Goal: Task Accomplishment & Management: Manage account settings

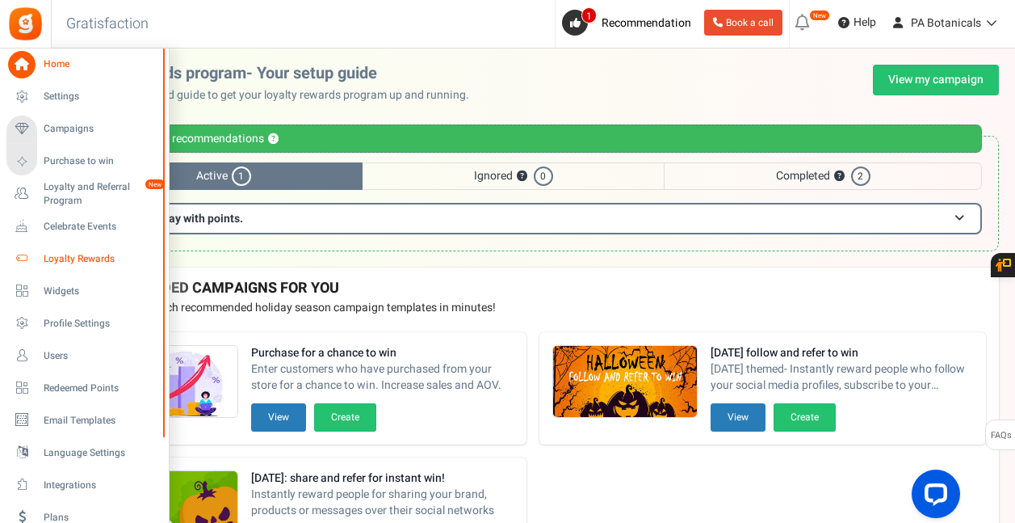
click at [66, 256] on span "Loyalty Rewards" at bounding box center [100, 259] width 113 height 14
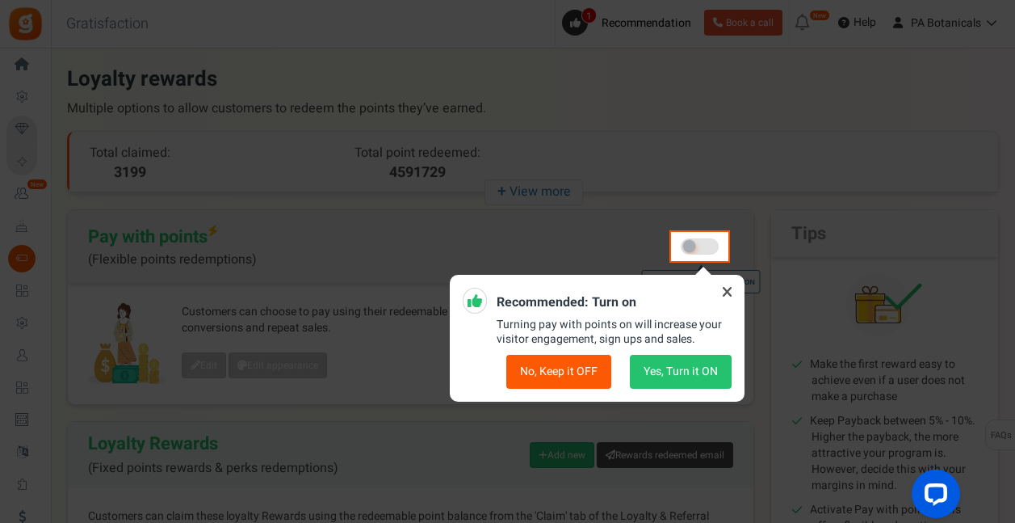
click at [548, 365] on button "No, Keep it OFF" at bounding box center [558, 372] width 105 height 34
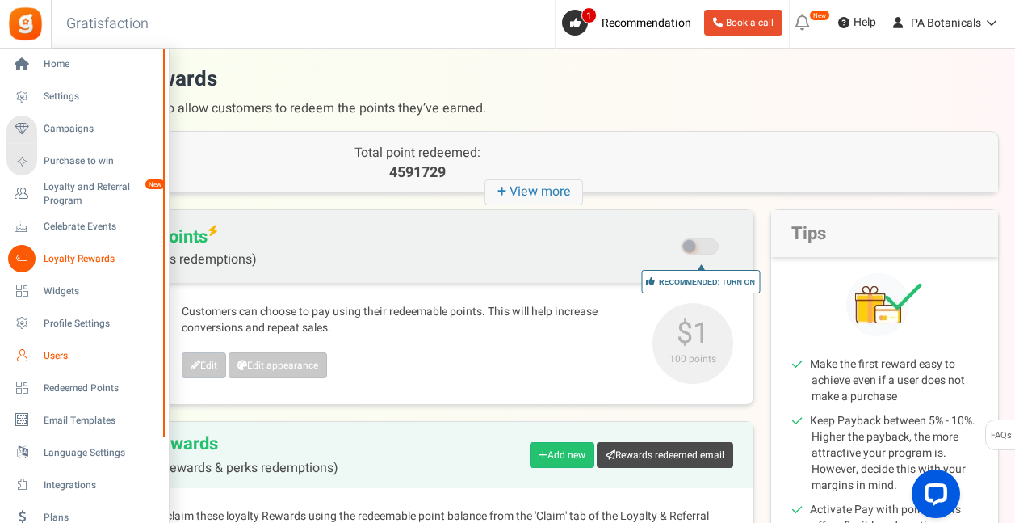
click at [43, 355] on link "Users" at bounding box center [83, 355] width 155 height 27
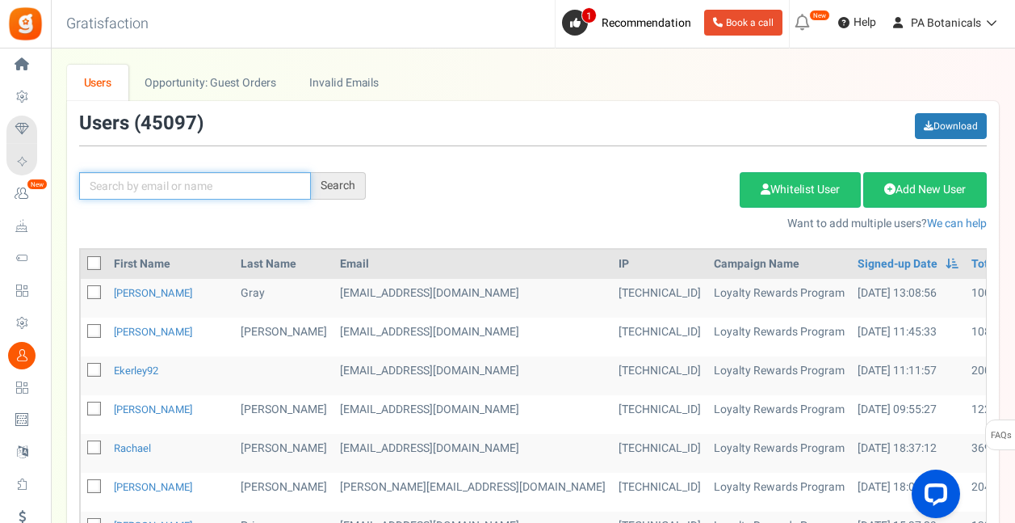
click at [217, 185] on input "text" at bounding box center [195, 185] width 232 height 27
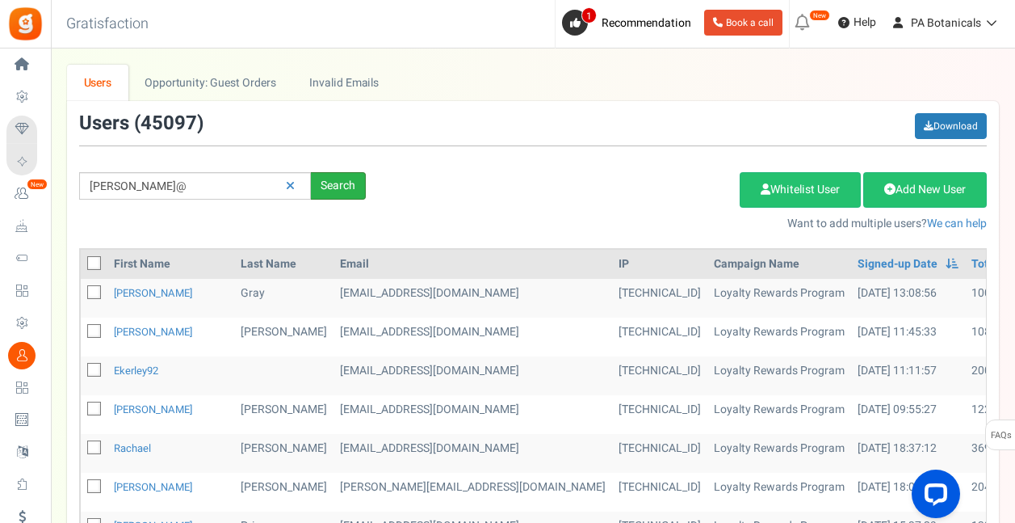
click at [352, 182] on div "Search" at bounding box center [338, 185] width 55 height 27
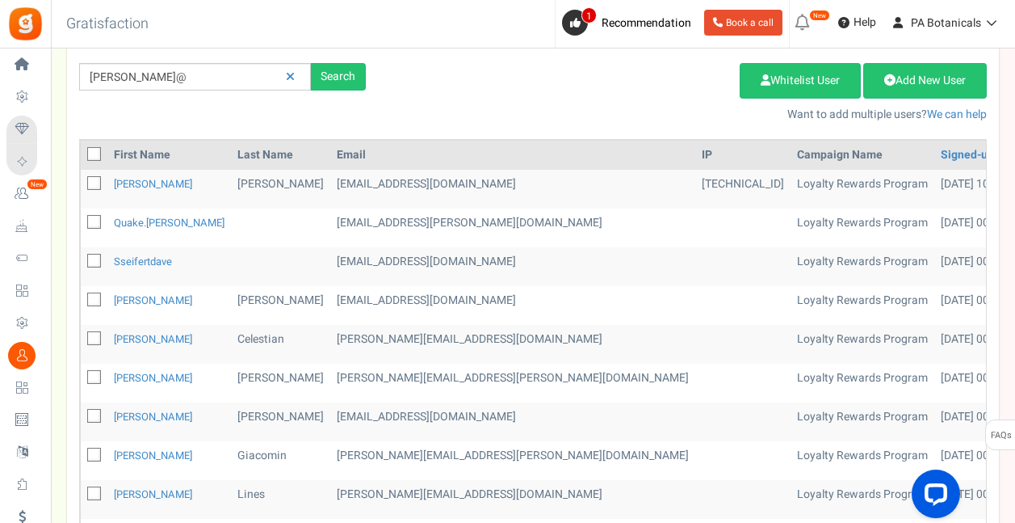
scroll to position [113, 0]
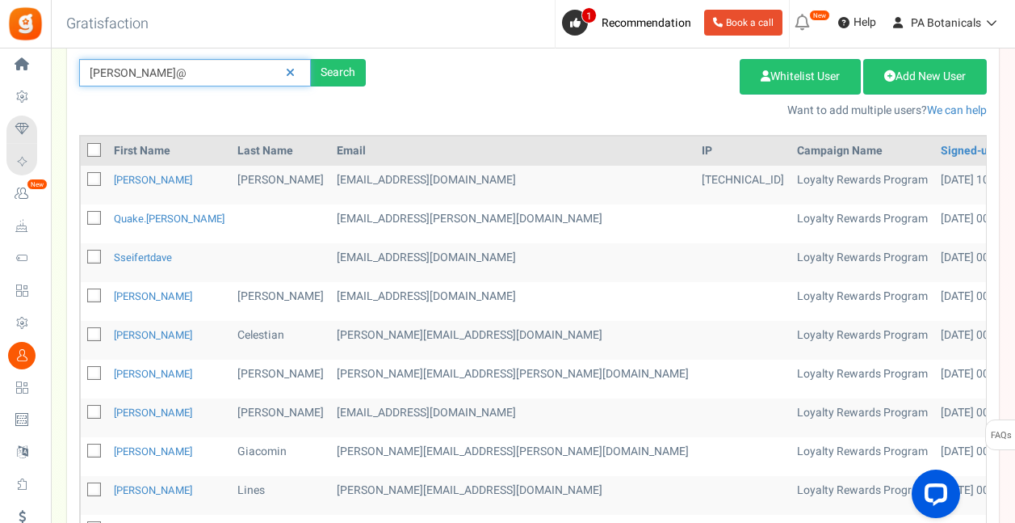
click at [210, 74] on input "[PERSON_NAME]@" at bounding box center [195, 72] width 232 height 27
click at [324, 69] on div "Search" at bounding box center [338, 72] width 55 height 27
click at [136, 61] on input "[PERSON_NAME]@" at bounding box center [195, 72] width 232 height 27
type input "[PERSON_NAME][EMAIL_ADDRESS][DOMAIN_NAME]"
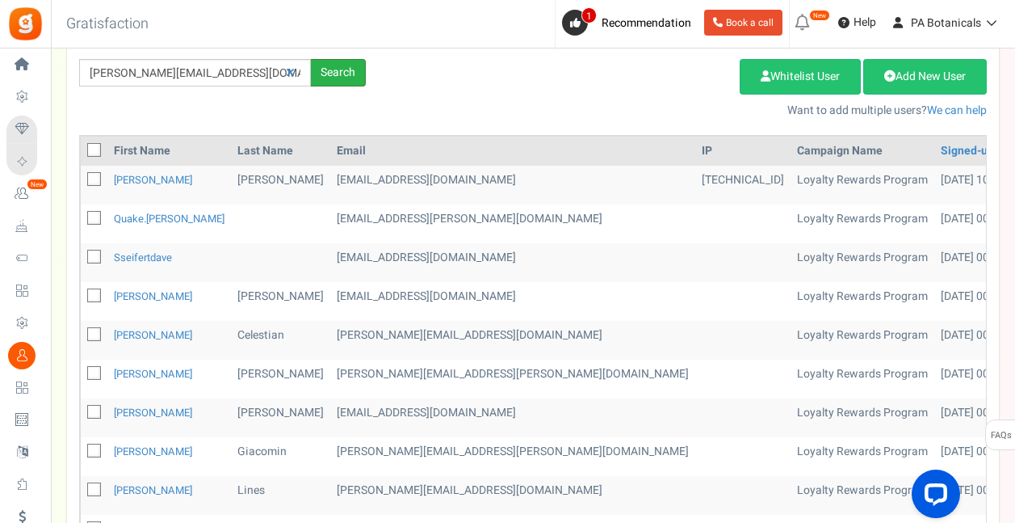
click at [345, 81] on div "Search" at bounding box center [338, 72] width 55 height 27
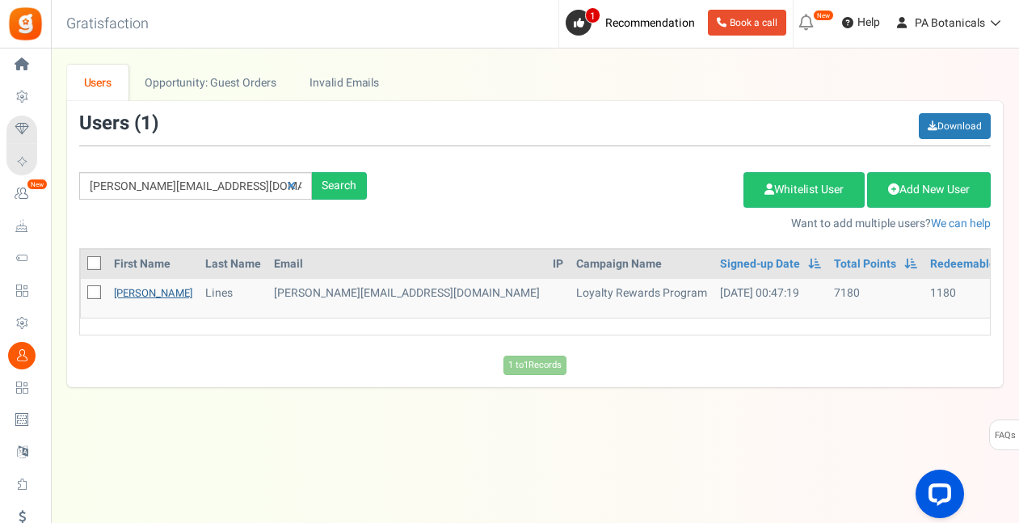
click at [137, 289] on link "[PERSON_NAME]" at bounding box center [153, 292] width 78 height 15
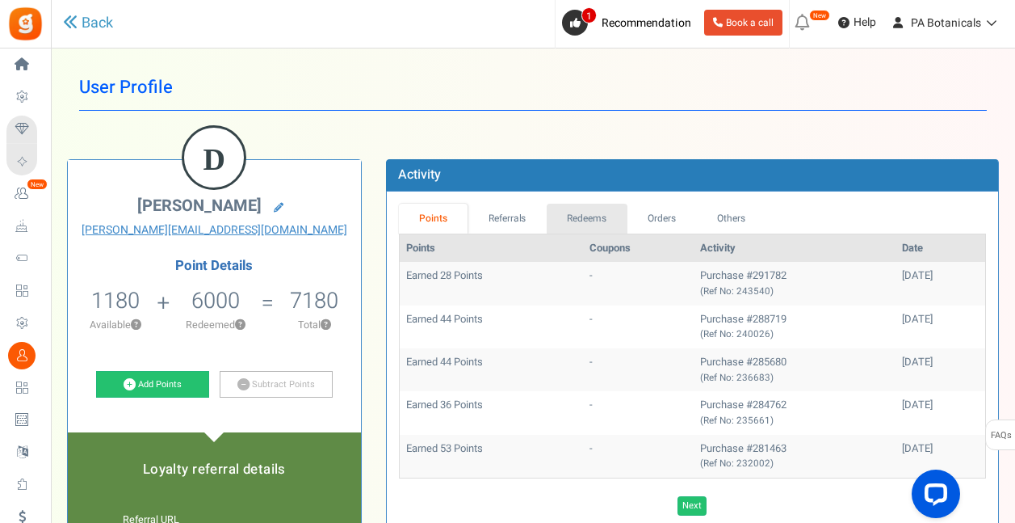
click at [582, 208] on link "Redeems" at bounding box center [587, 219] width 81 height 30
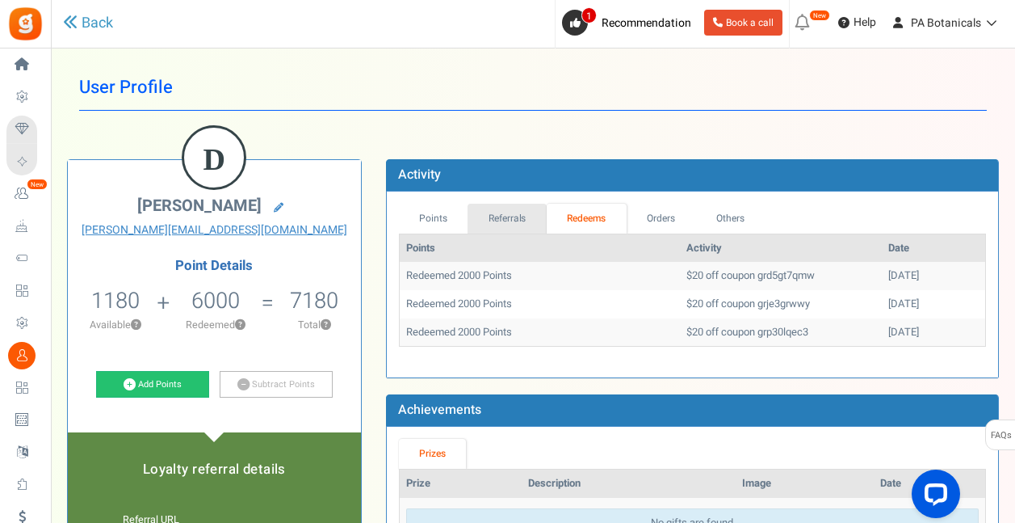
click at [506, 214] on link "Referrals" at bounding box center [507, 219] width 79 height 30
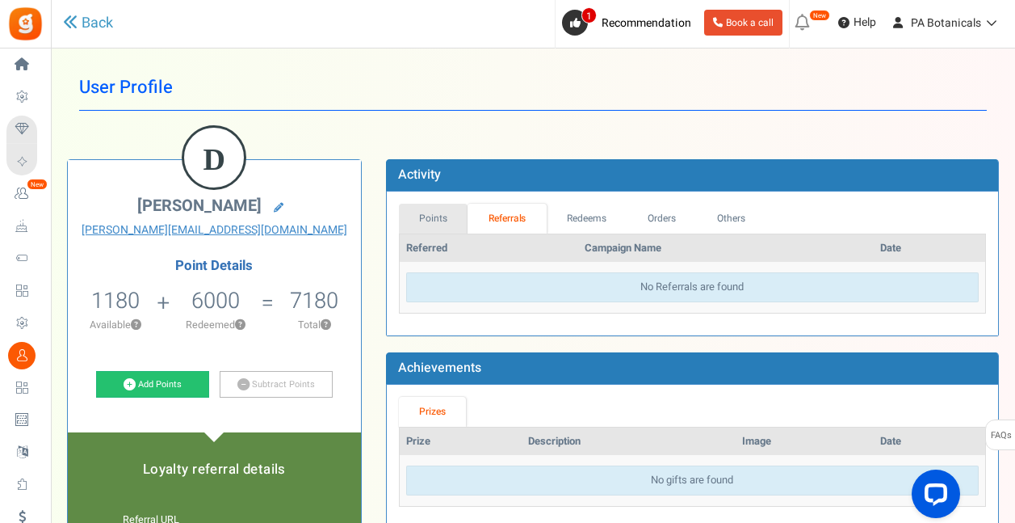
click at [441, 211] on link "Points" at bounding box center [433, 219] width 69 height 30
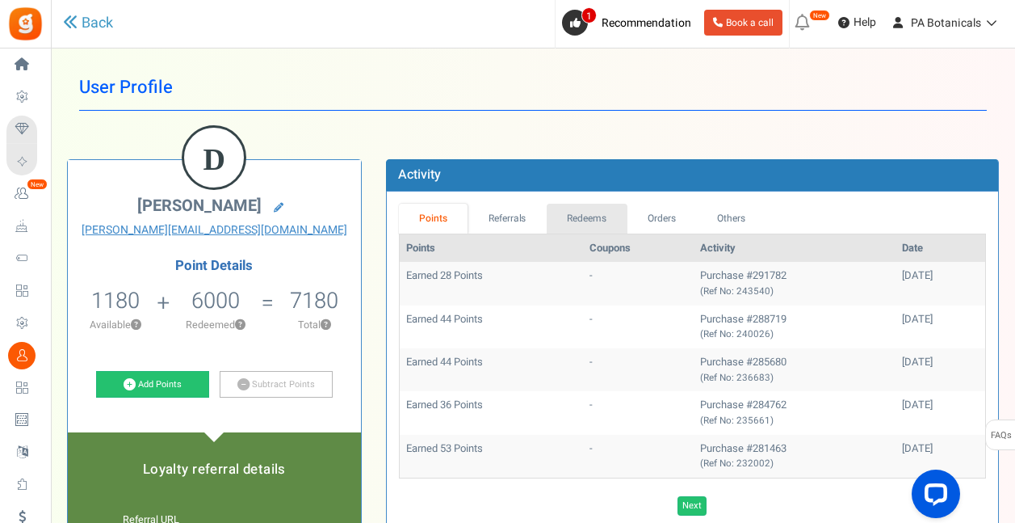
click at [574, 218] on link "Redeems" at bounding box center [587, 219] width 81 height 30
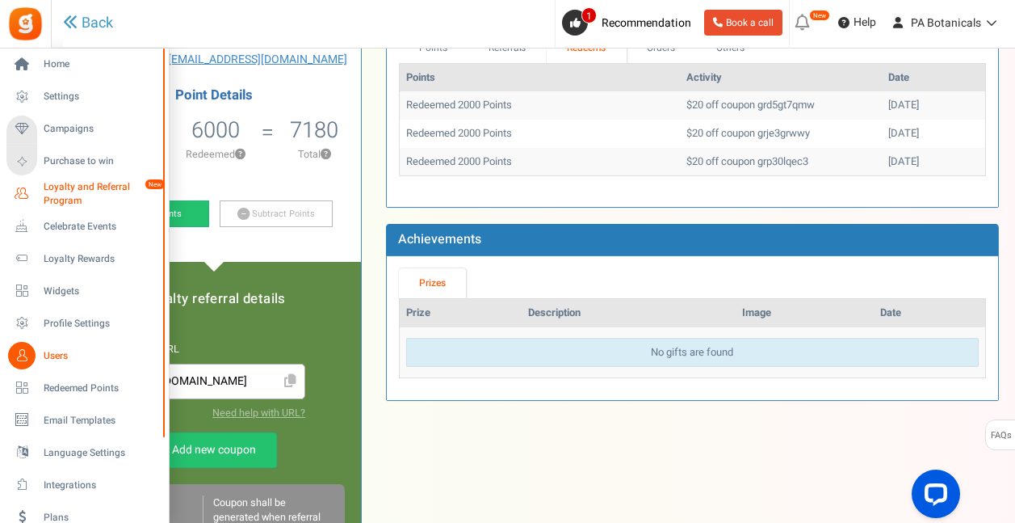
scroll to position [170, 0]
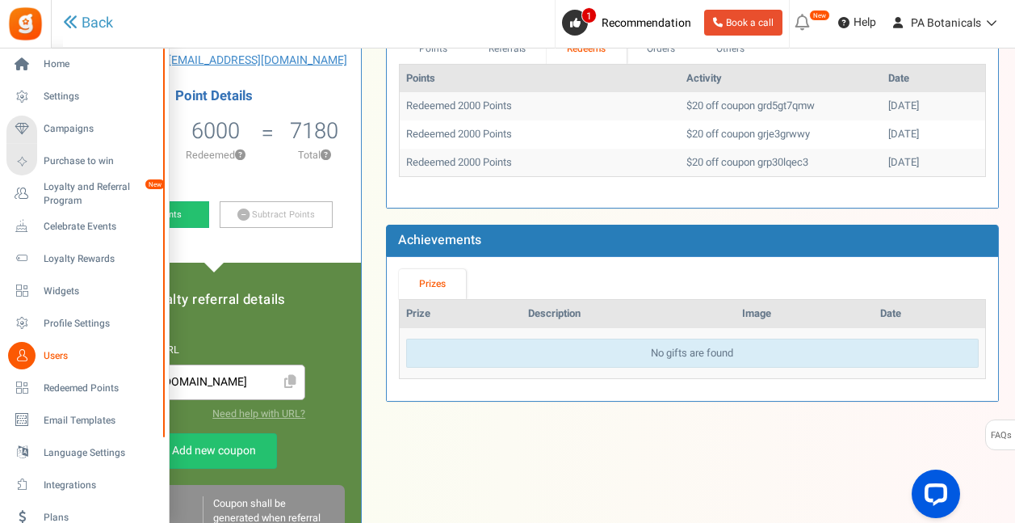
click at [44, 355] on span "Users" at bounding box center [100, 356] width 113 height 14
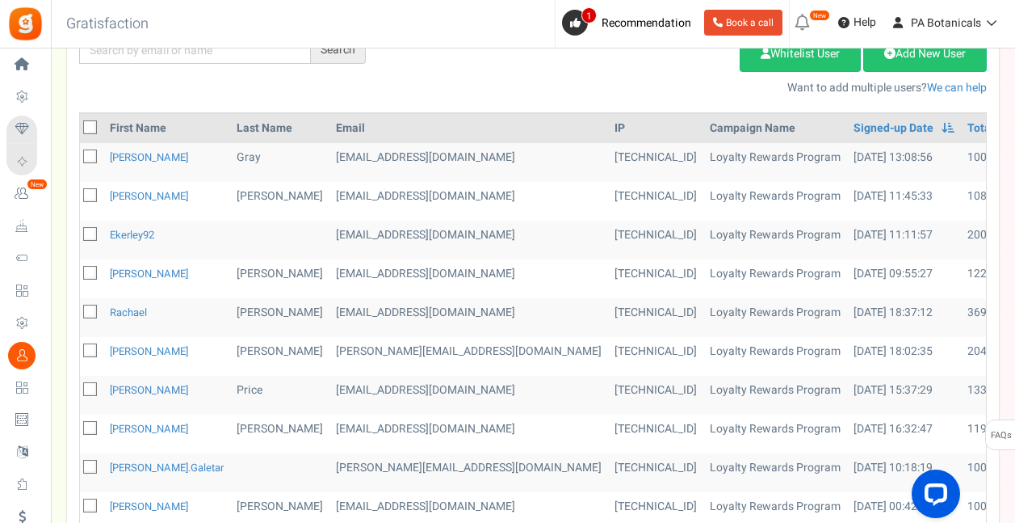
scroll to position [0, 5]
